Goal: Transaction & Acquisition: Purchase product/service

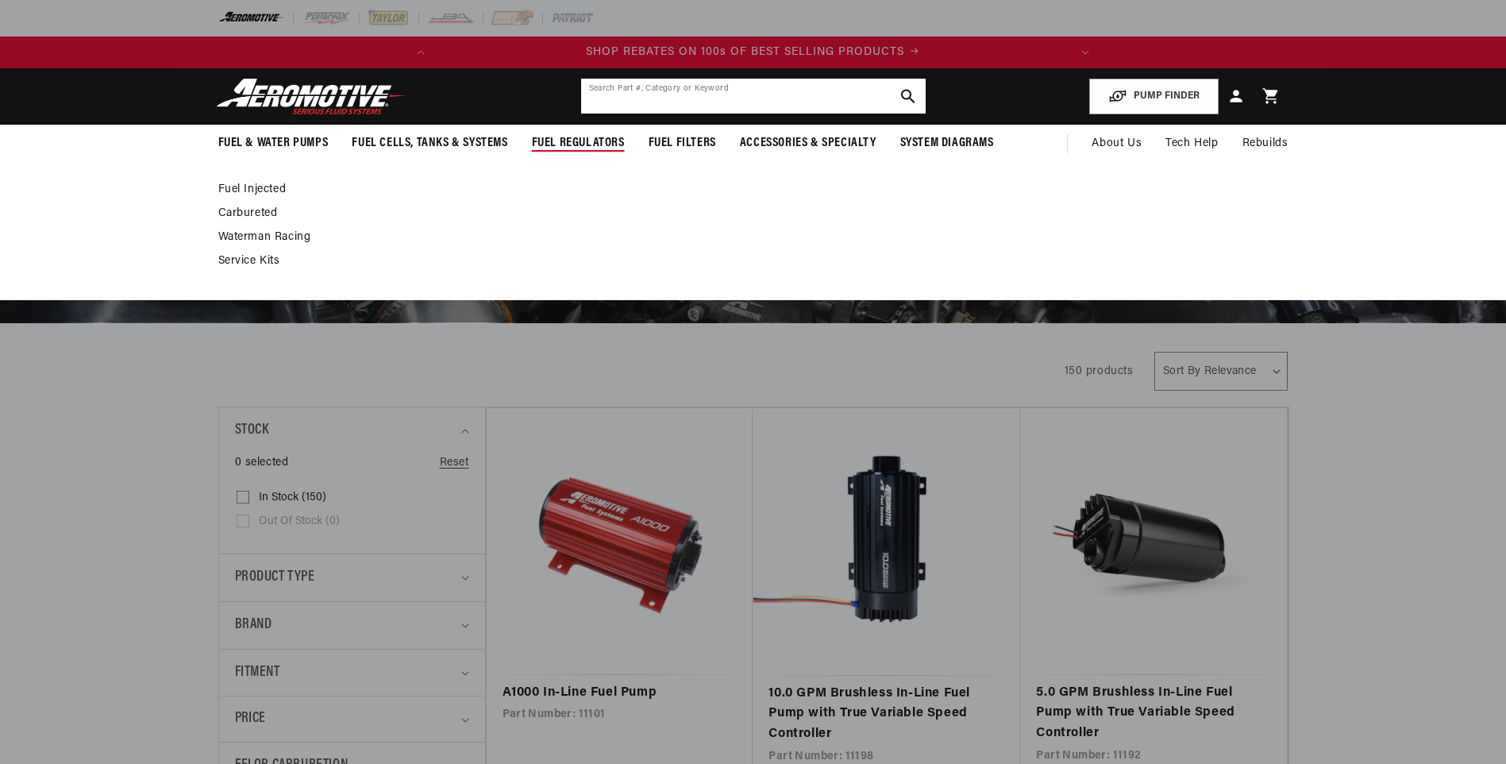
click at [641, 104] on input "text" at bounding box center [753, 96] width 344 height 35
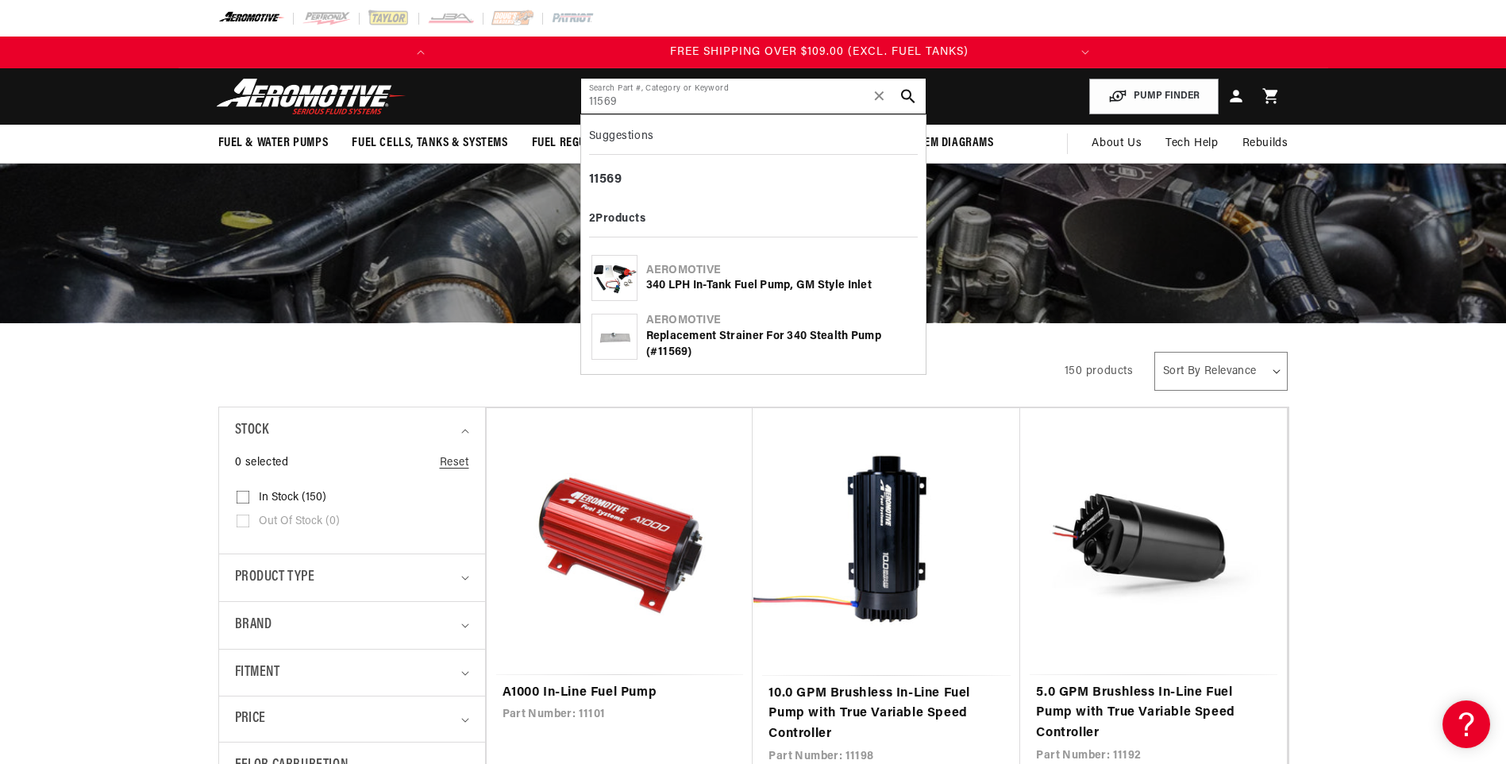
scroll to position [0, 628]
type input "11569"
click at [626, 174] on div "11569" at bounding box center [753, 180] width 329 height 27
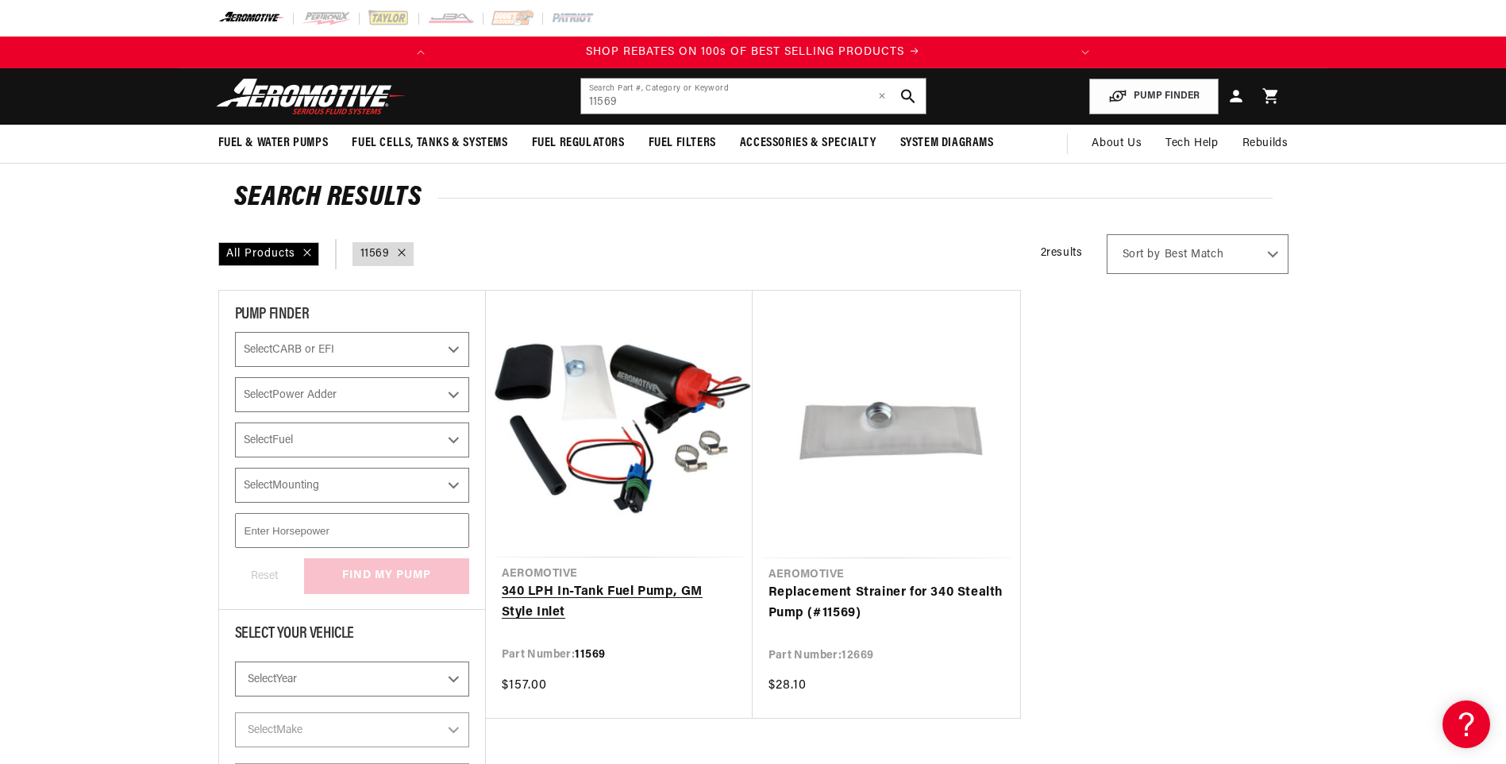
click at [666, 582] on link "340 LPH In-Tank Fuel Pump, GM Style Inlet" at bounding box center [619, 602] width 235 height 40
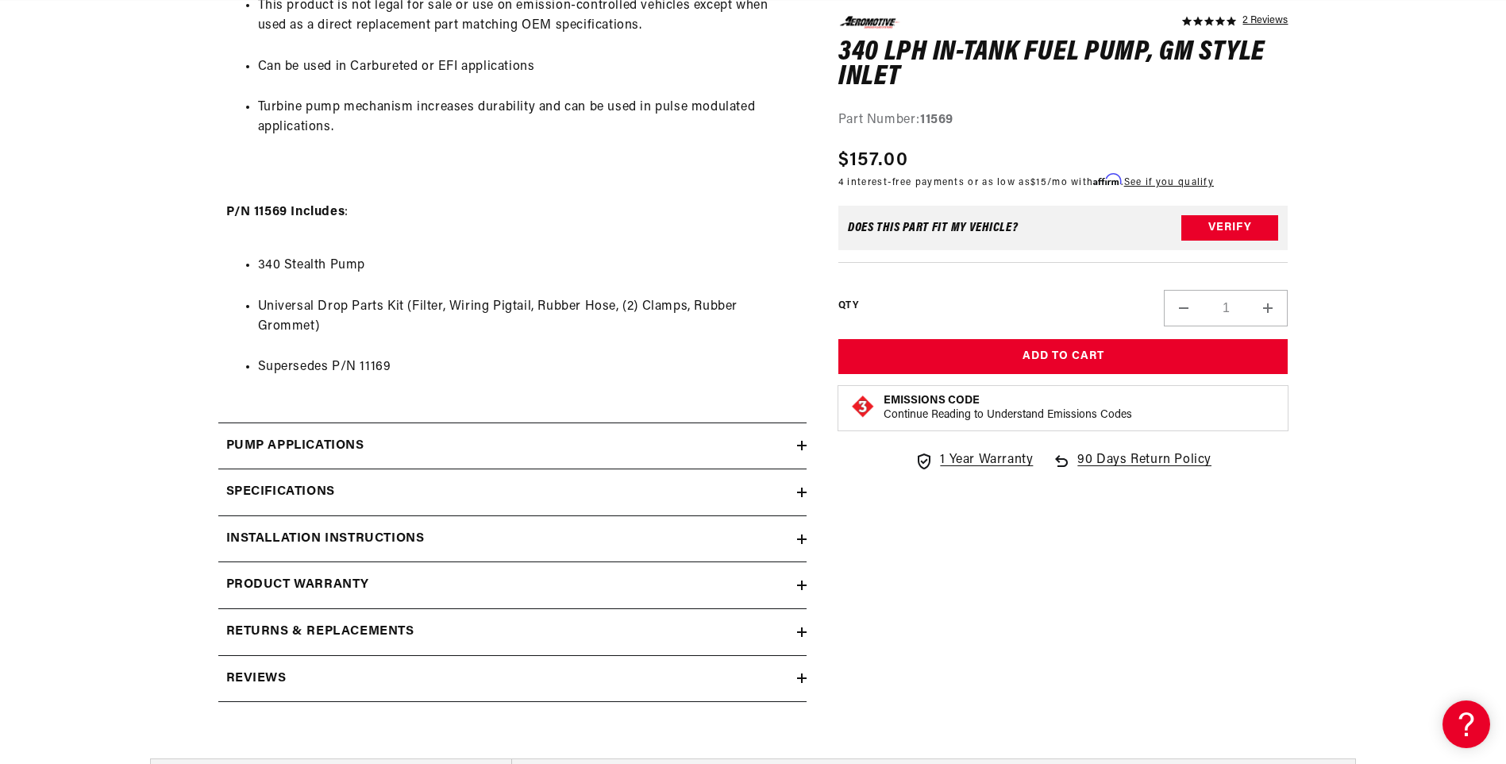
scroll to position [0, 628]
click at [799, 490] on icon at bounding box center [802, 492] width 10 height 10
